Goal: Task Accomplishment & Management: Manage account settings

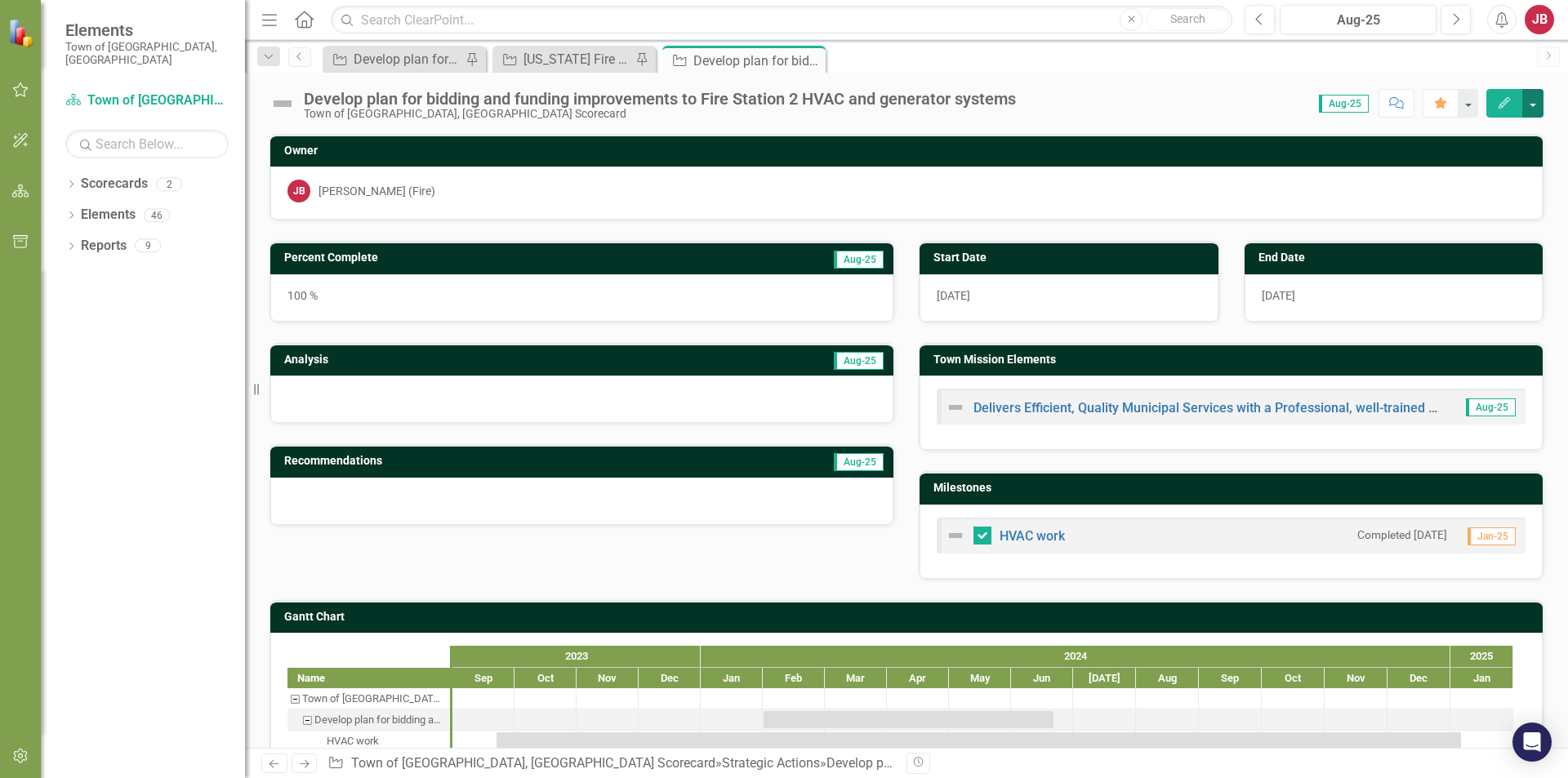
click at [1533, 104] on button "button" at bounding box center [1532, 103] width 21 height 28
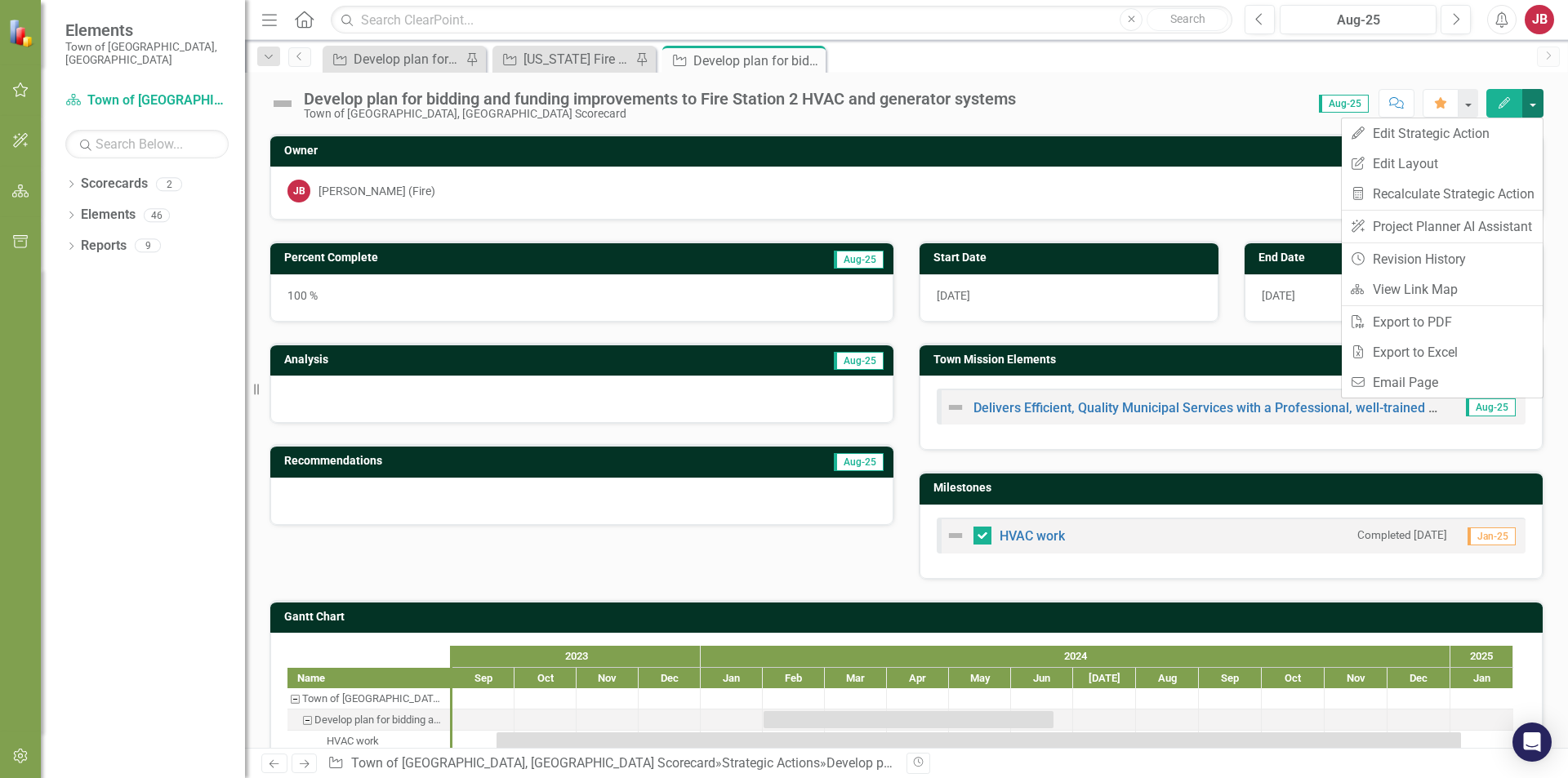
click at [1533, 104] on button "button" at bounding box center [1532, 103] width 21 height 28
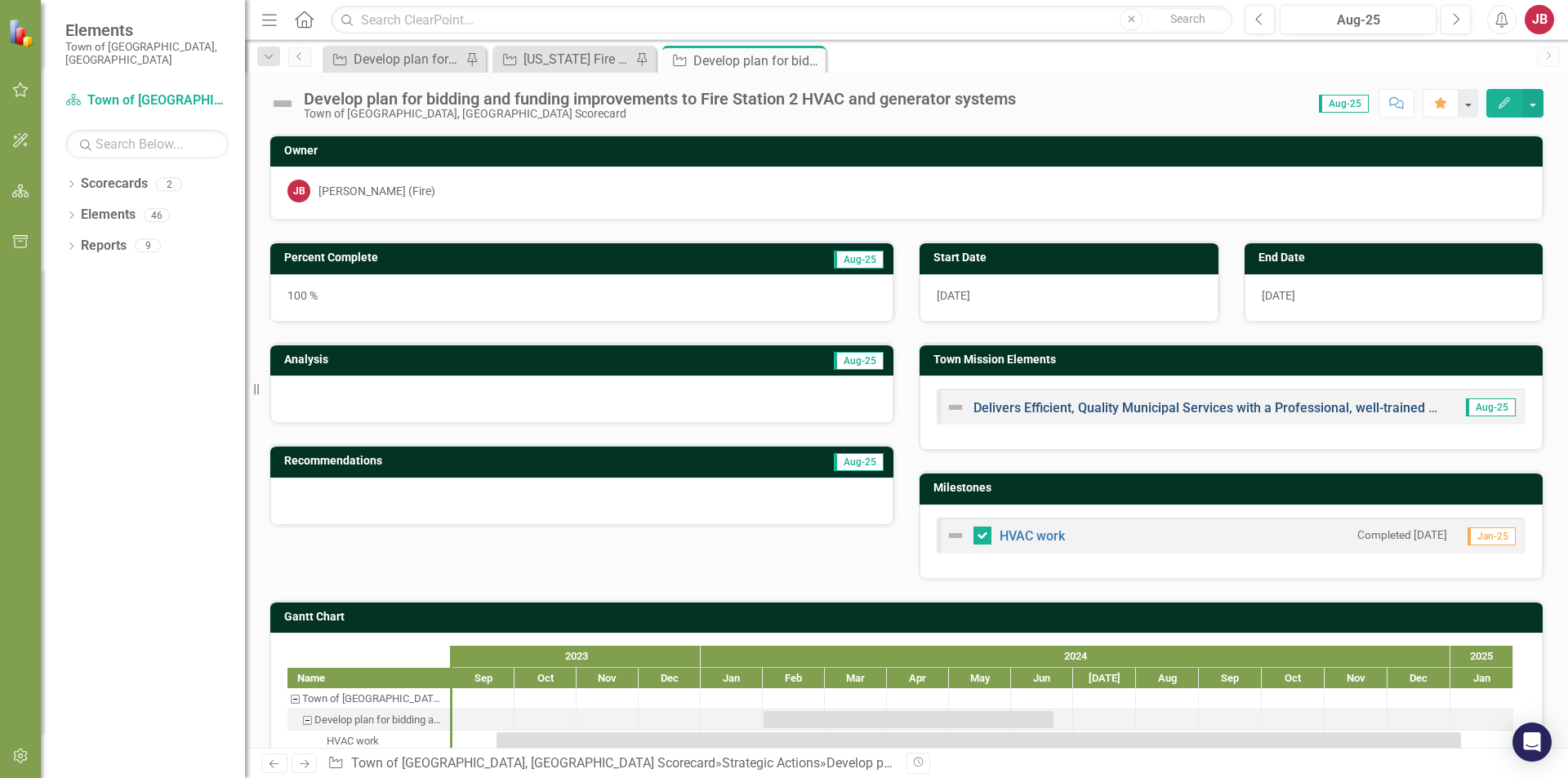
click at [1272, 406] on link "Delivers Efficient, Quality Municipal Services with a Professional, well-traine…" at bounding box center [1235, 408] width 522 height 16
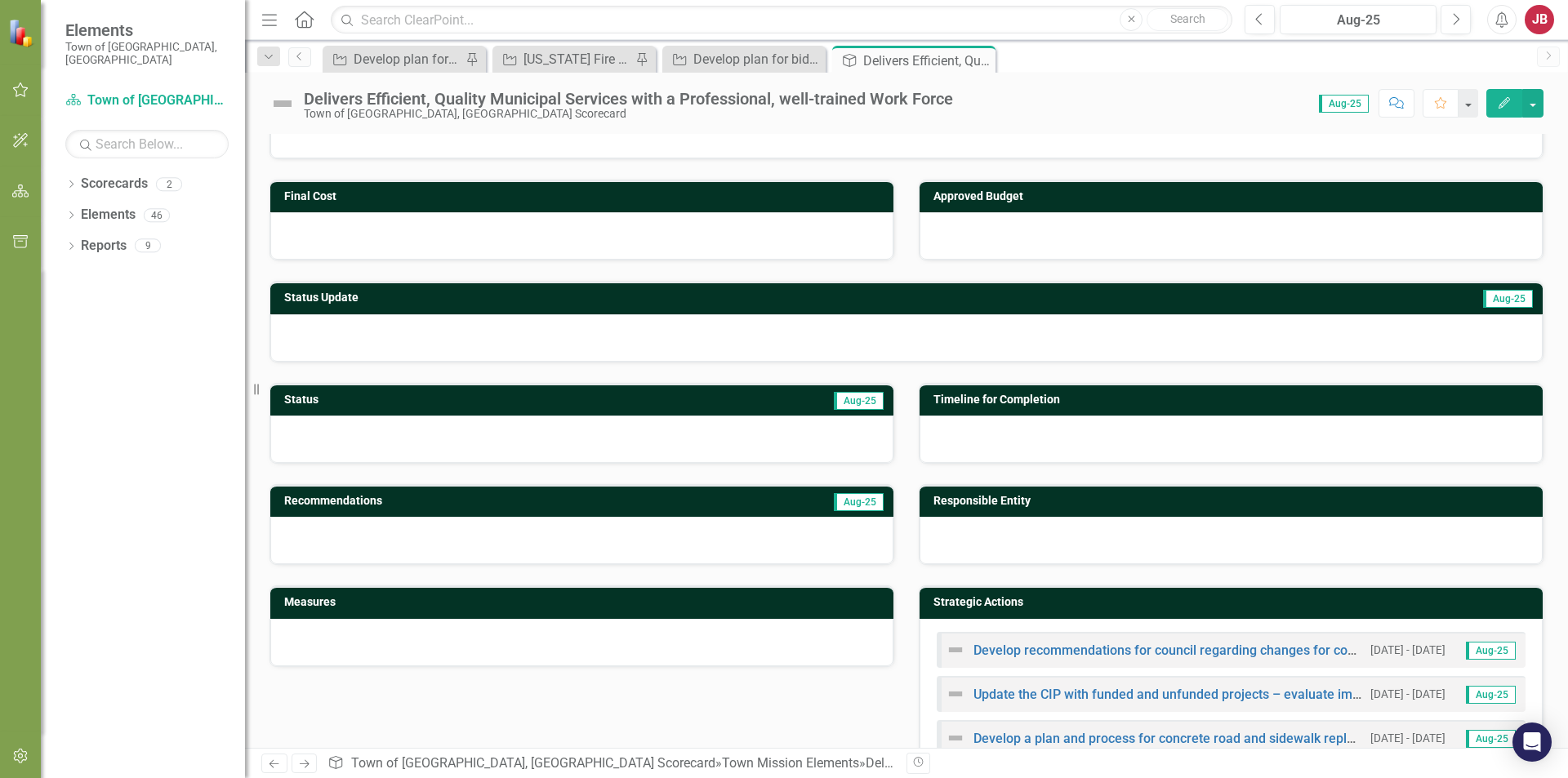
scroll to position [163, 0]
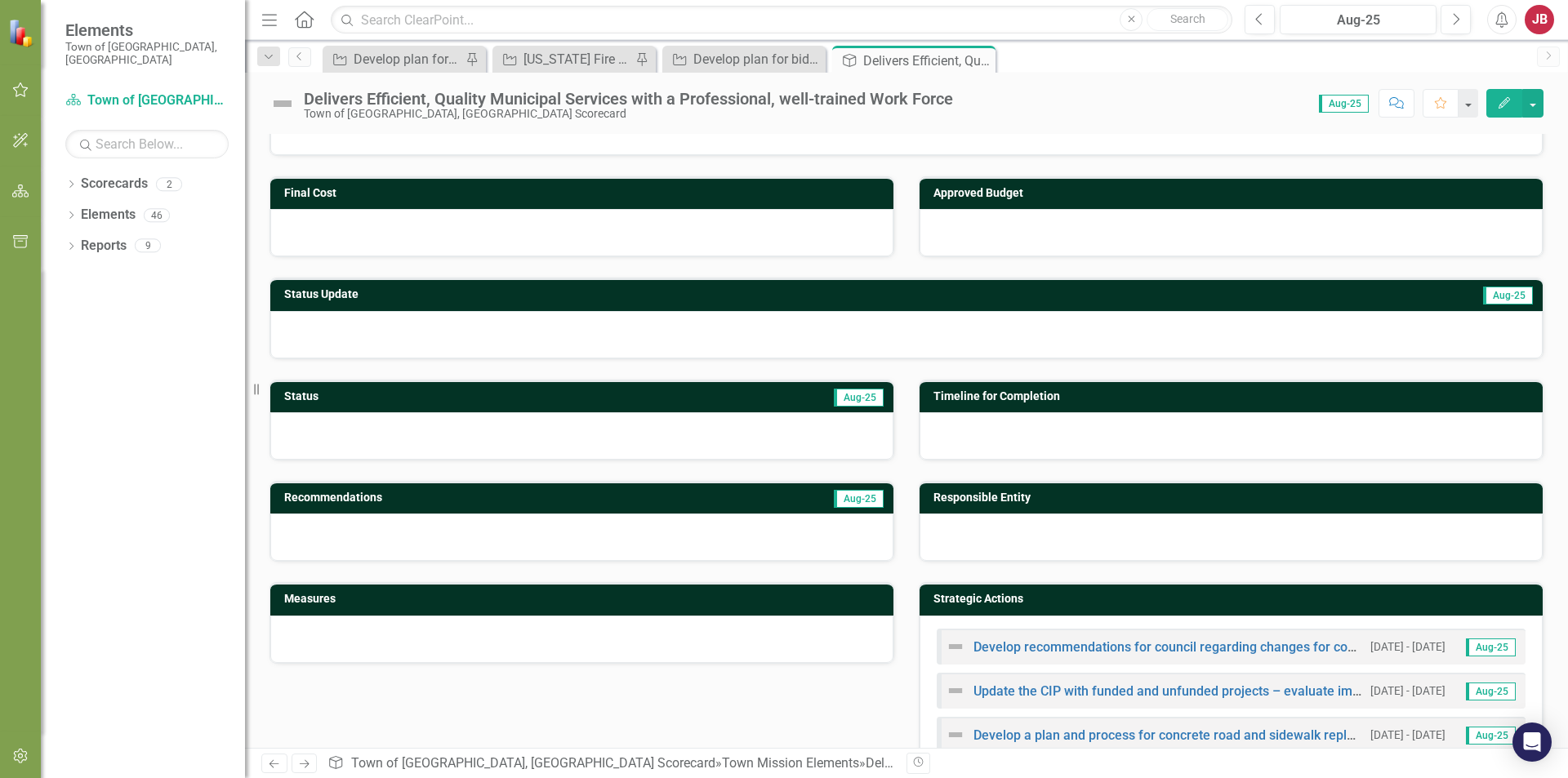
click at [394, 442] on div at bounding box center [581, 436] width 623 height 48
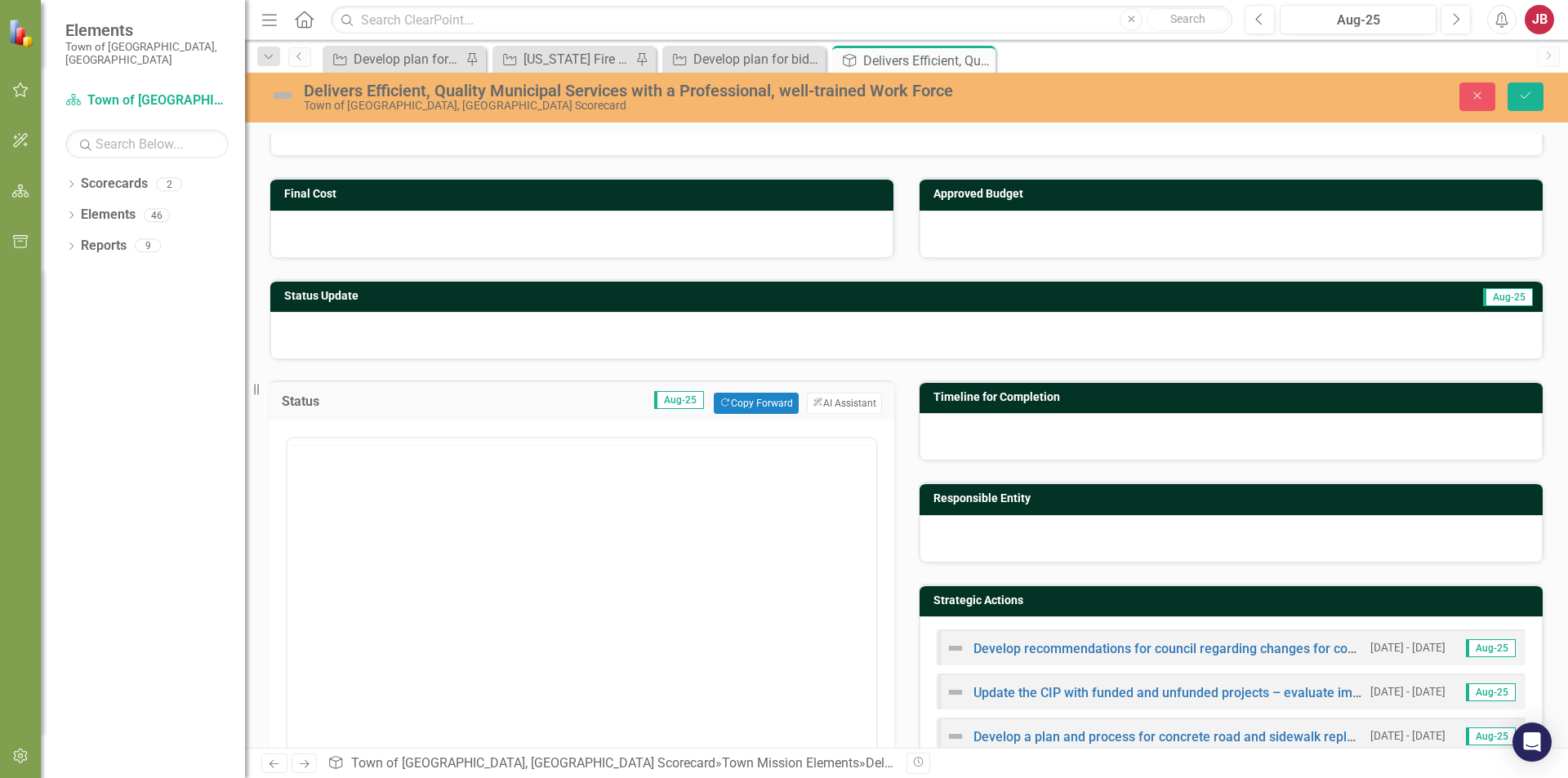
scroll to position [0, 0]
click at [1480, 97] on icon "Close" at bounding box center [1478, 96] width 15 height 11
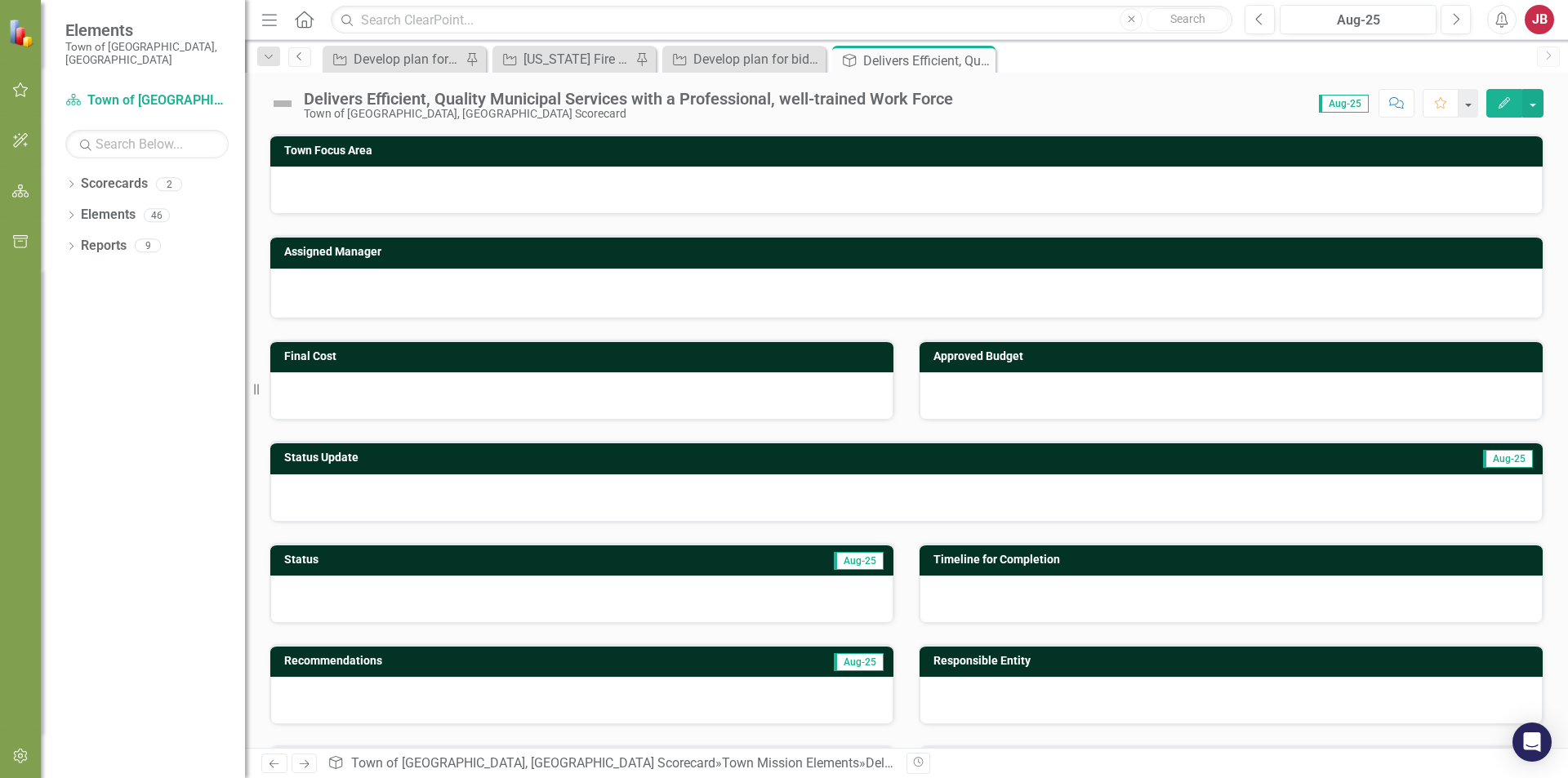
click at [300, 58] on icon "Previous" at bounding box center [299, 56] width 13 height 10
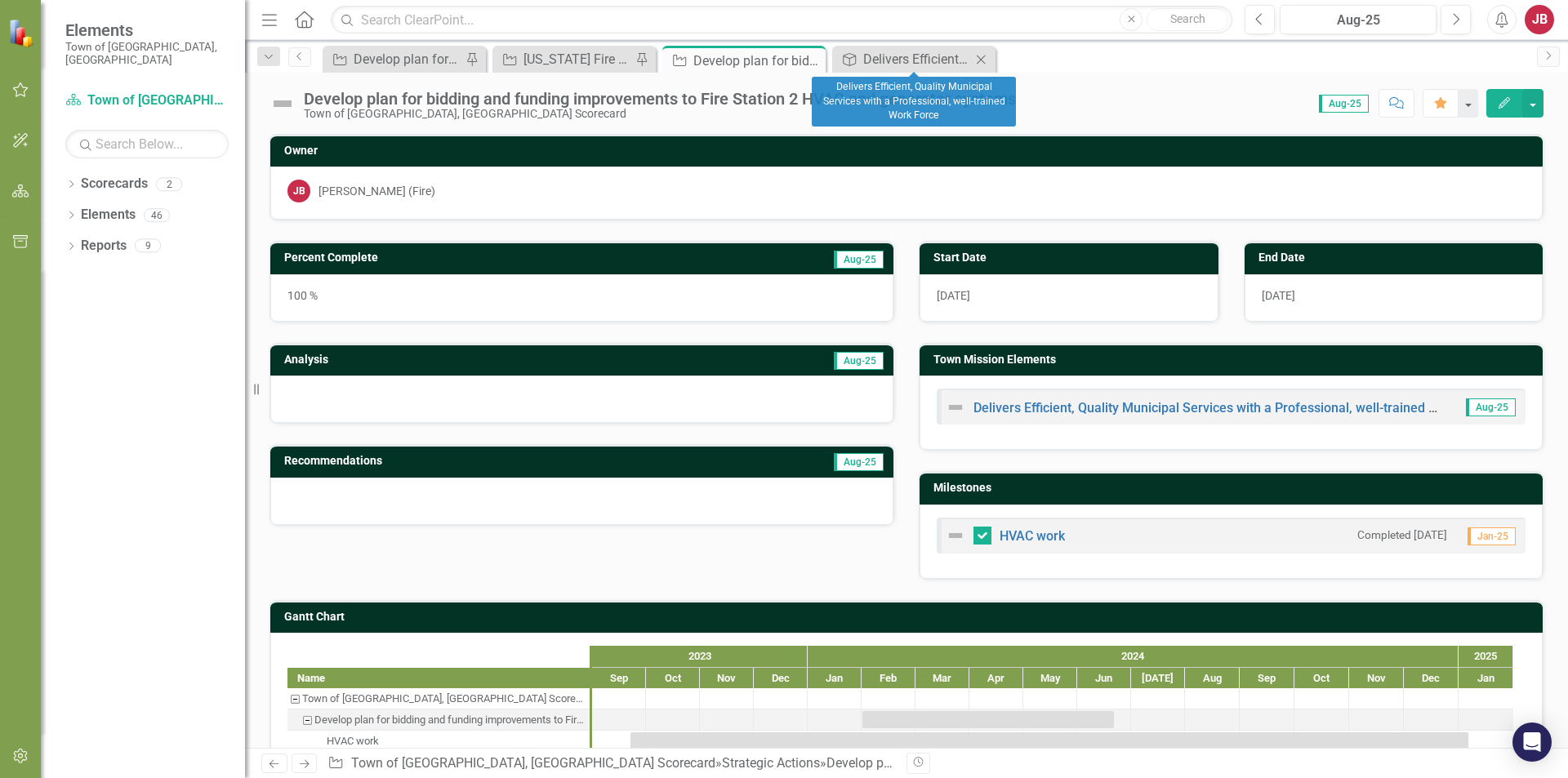
click at [982, 58] on icon "Close" at bounding box center [981, 60] width 17 height 13
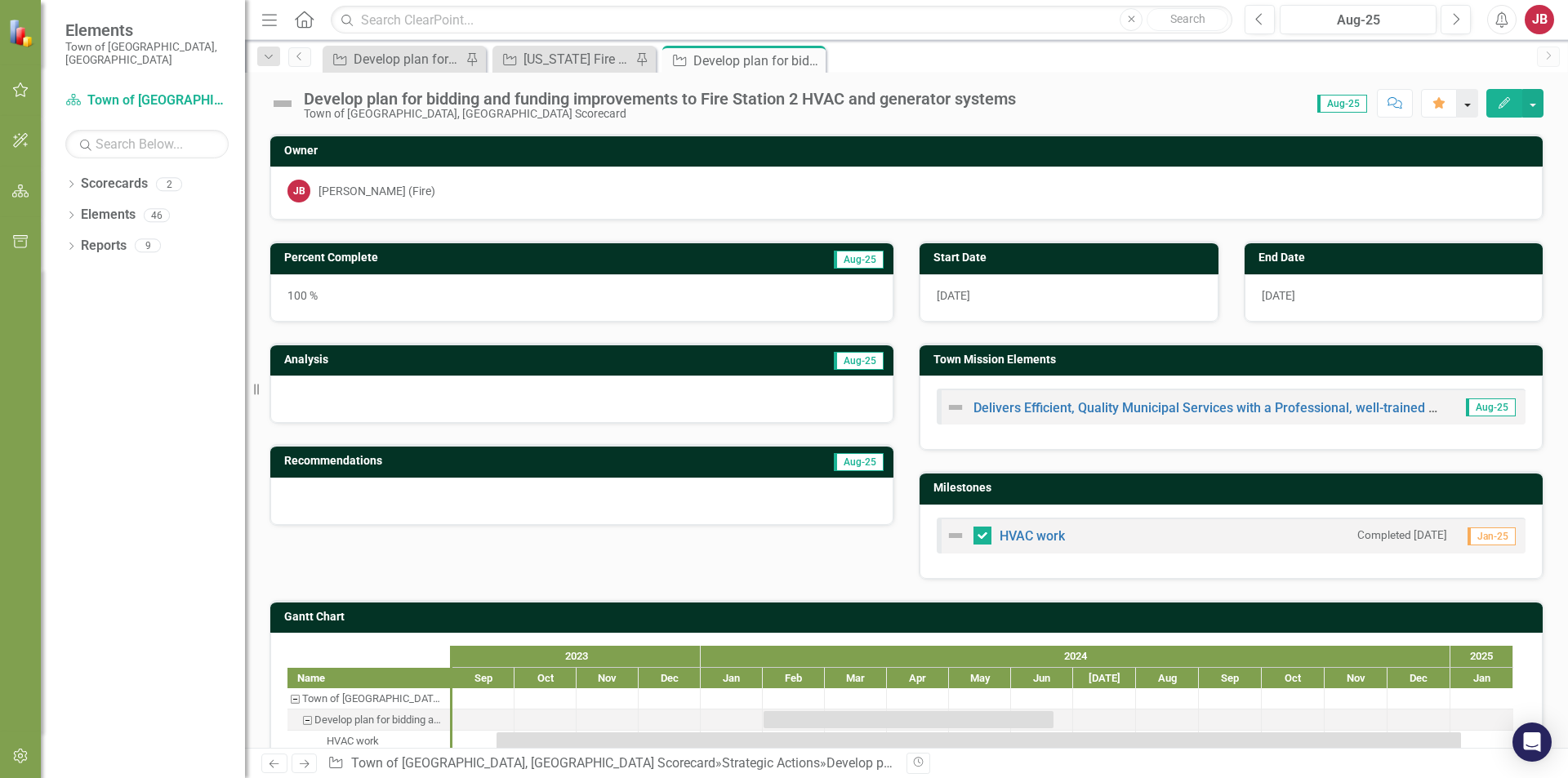
click at [1465, 115] on button "button" at bounding box center [1467, 103] width 21 height 28
click at [1537, 107] on button "button" at bounding box center [1532, 103] width 21 height 28
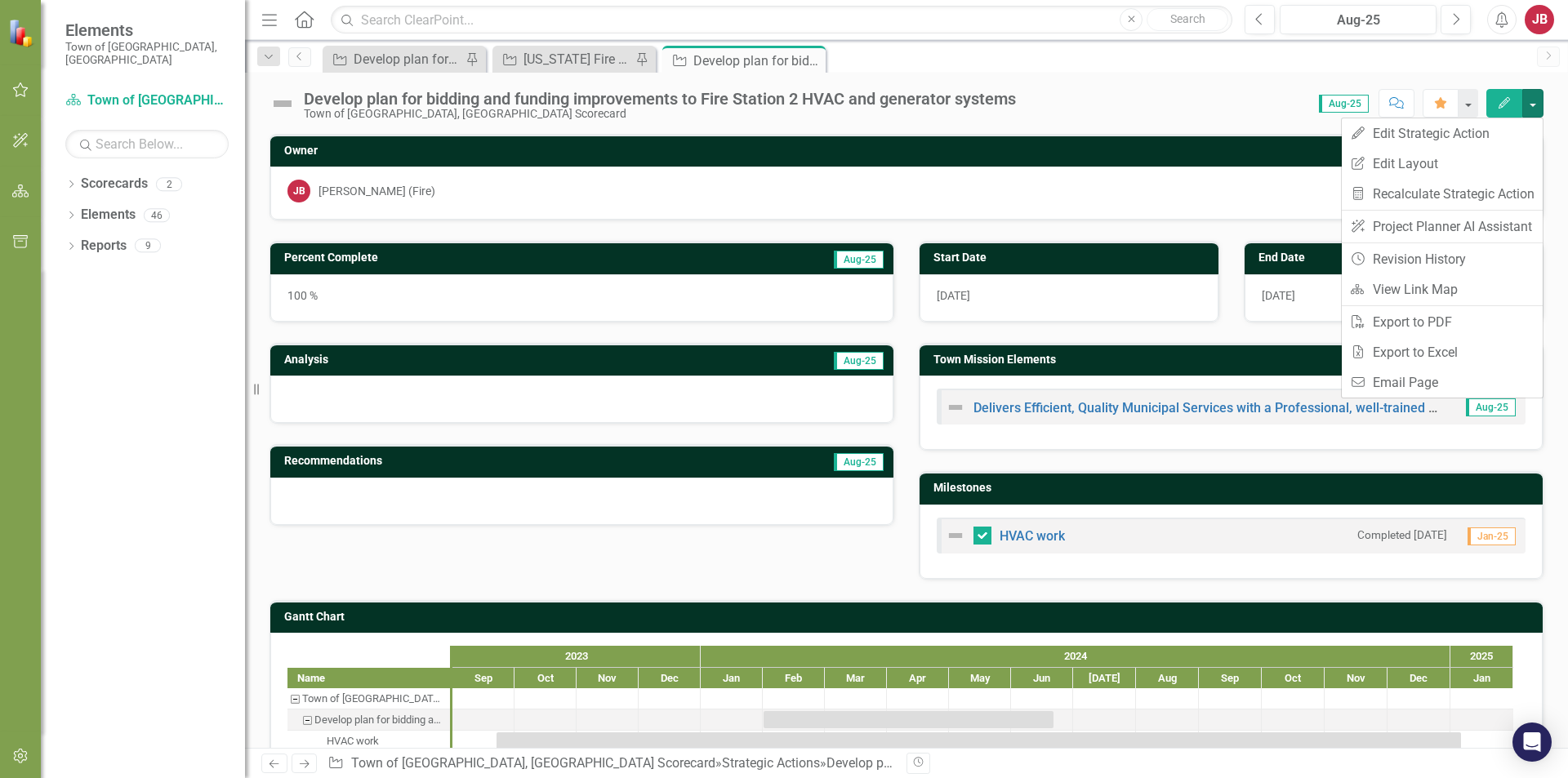
click at [1151, 85] on div "Develop plan for bidding and funding improvements to Fire Station 2 HVAC and ge…" at bounding box center [907, 96] width 1323 height 49
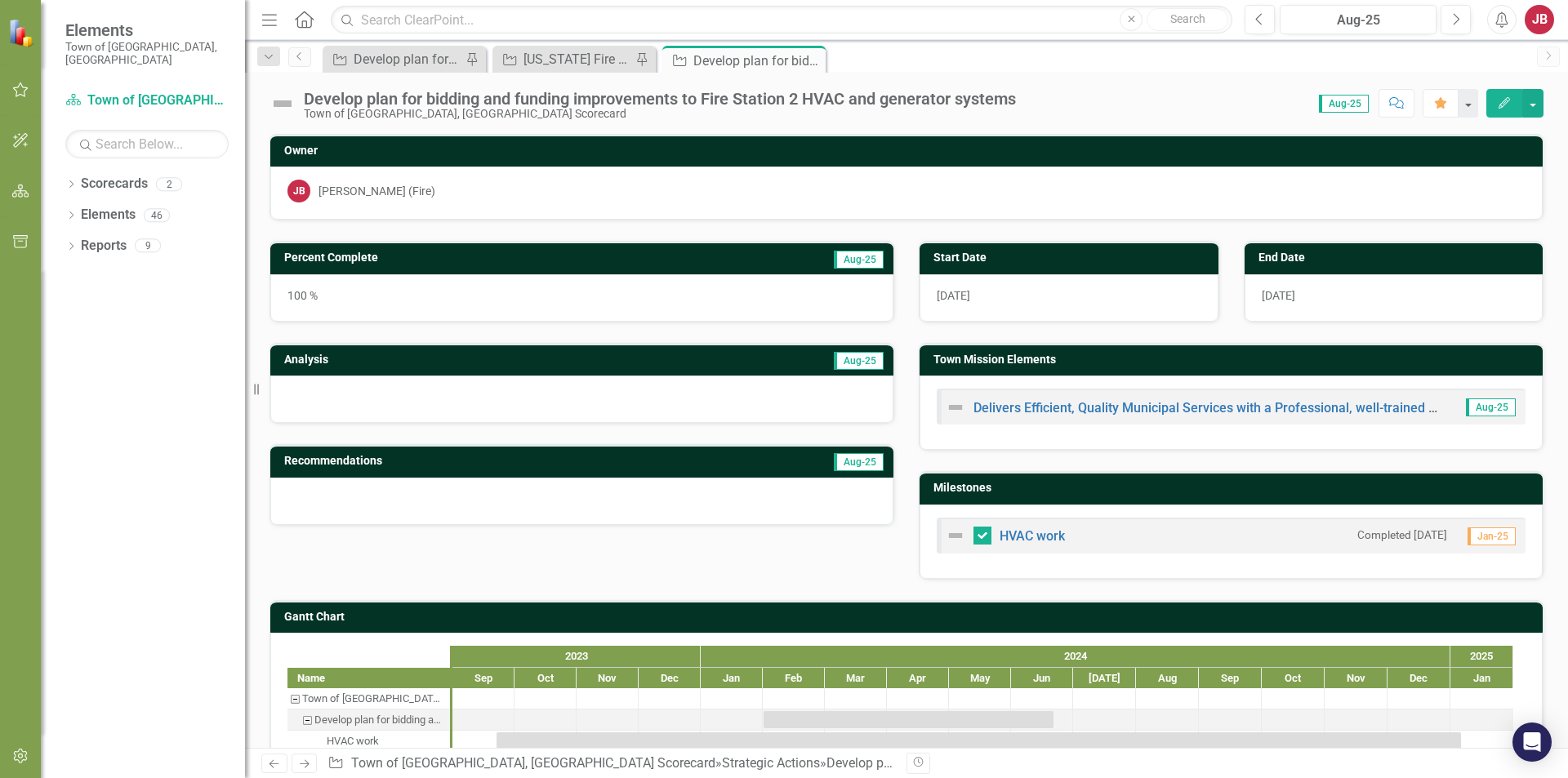
click at [423, 294] on div "100 %" at bounding box center [581, 299] width 623 height 48
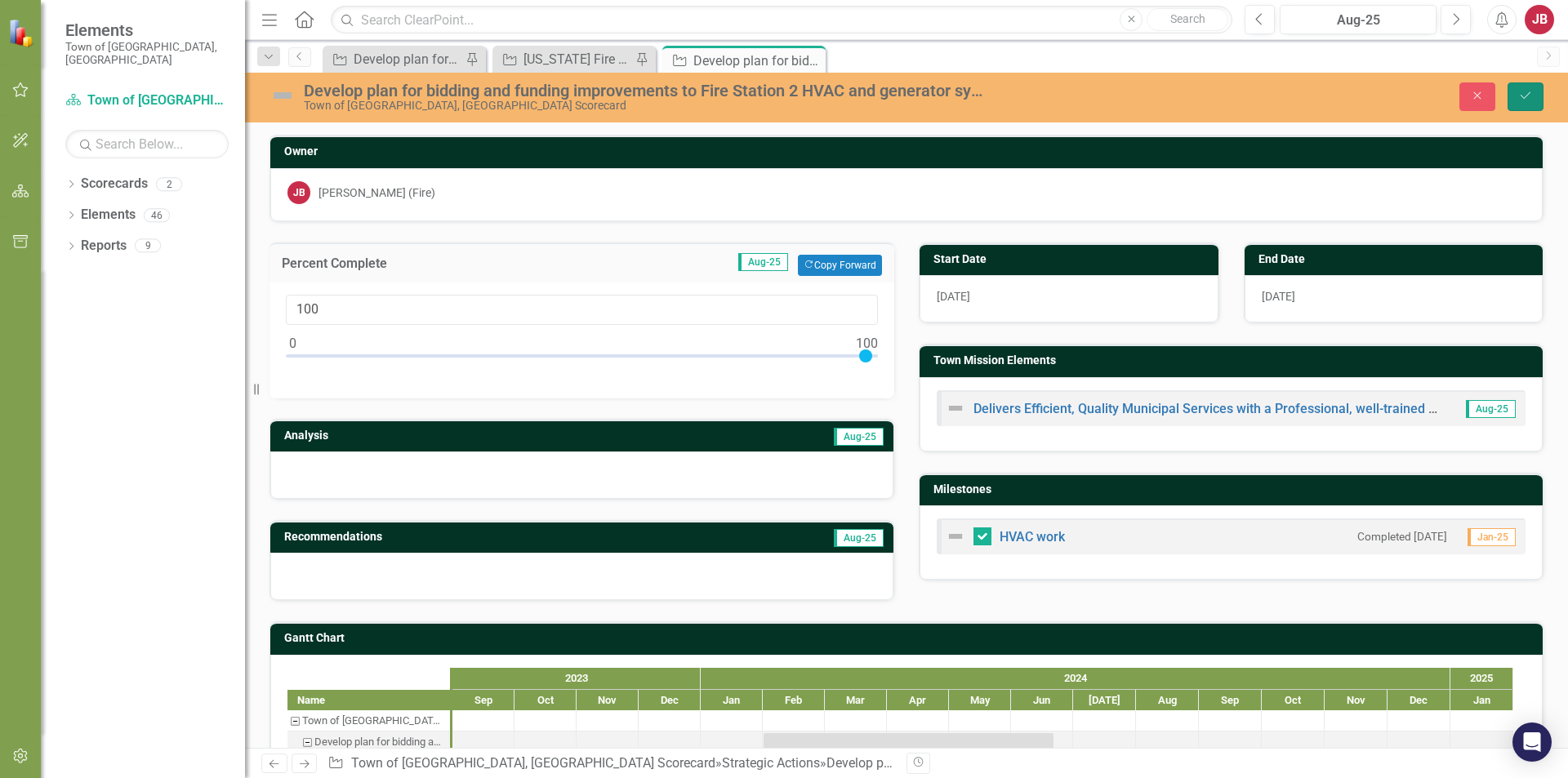
click at [1529, 97] on icon "Save" at bounding box center [1526, 96] width 15 height 11
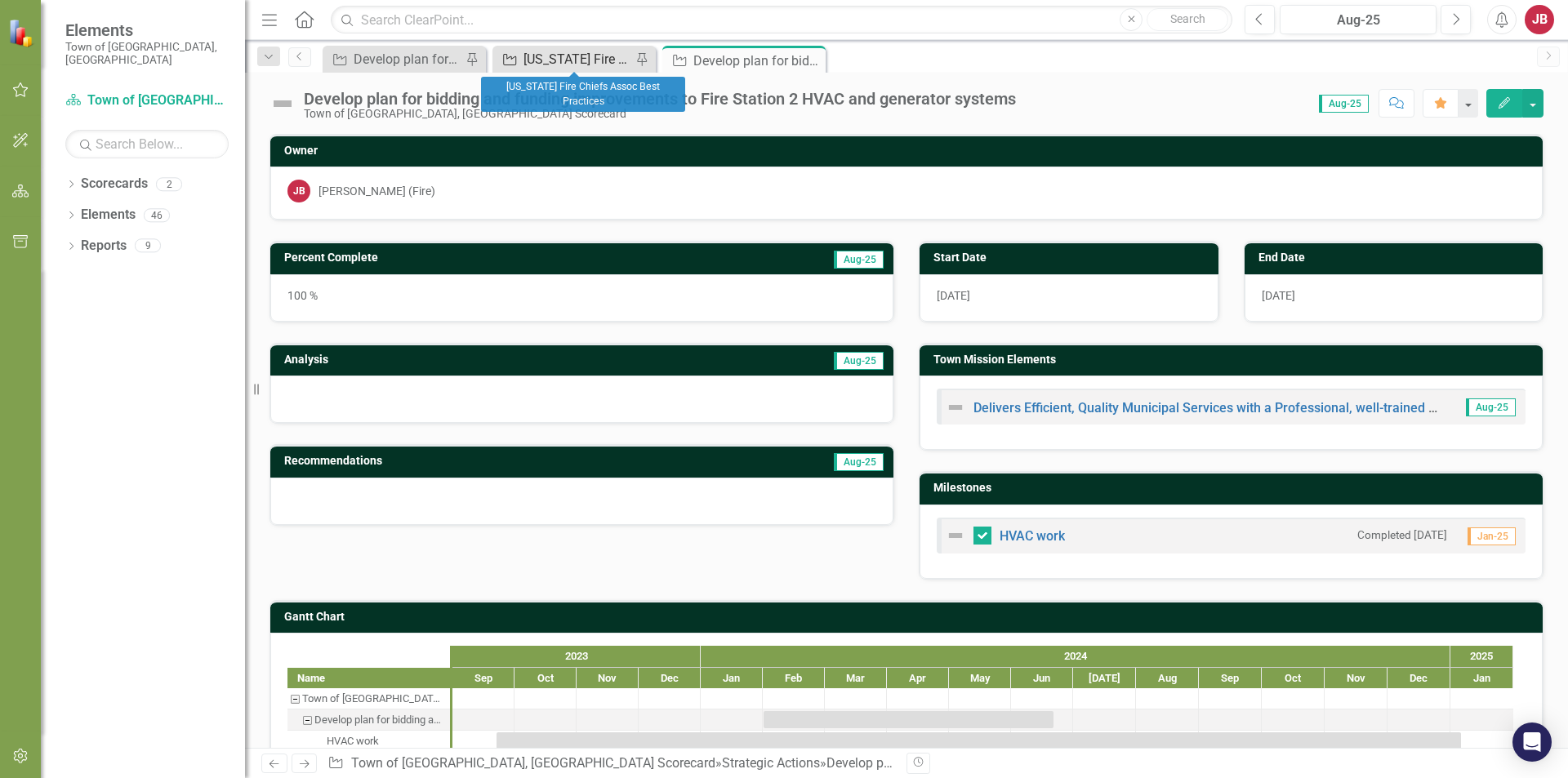
click at [566, 63] on div "[US_STATE] Fire Chiefs Assoc Best Practices" at bounding box center [577, 59] width 107 height 20
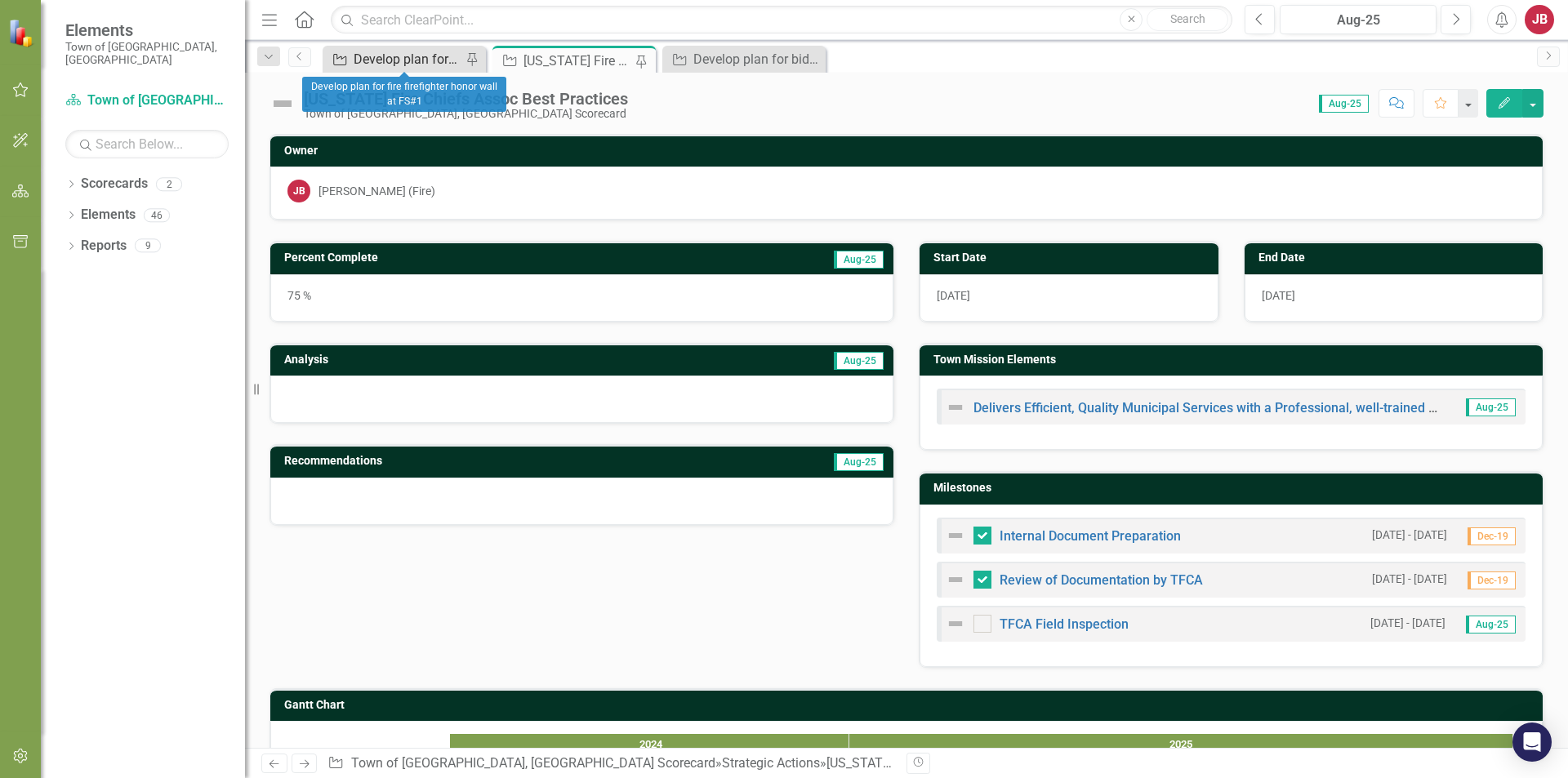
click at [414, 67] on div "Develop plan for fire firefighter honor wall at FS#1" at bounding box center [407, 59] width 107 height 20
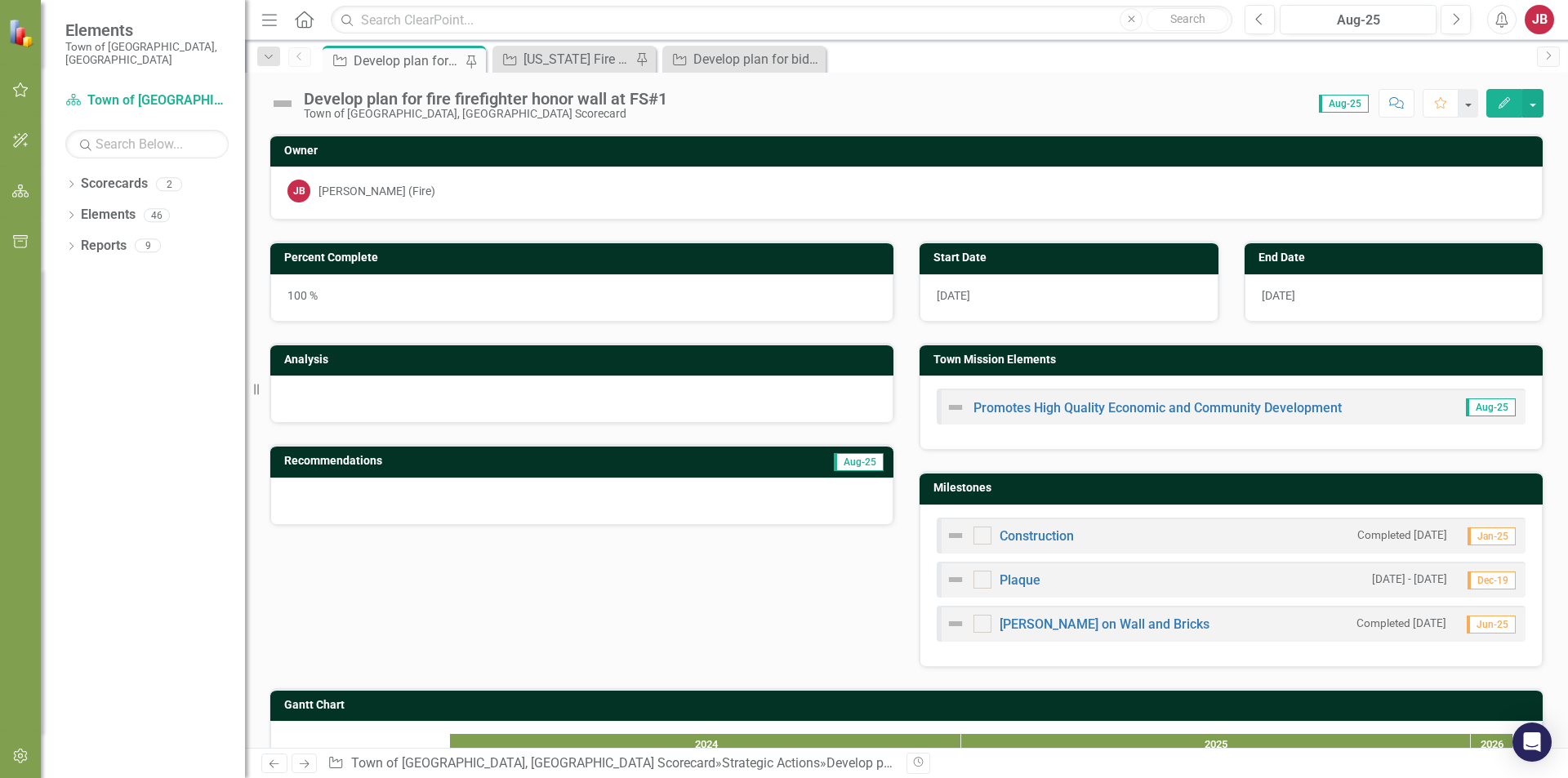
checkbox input "true"
